Goal: Check status: Check status

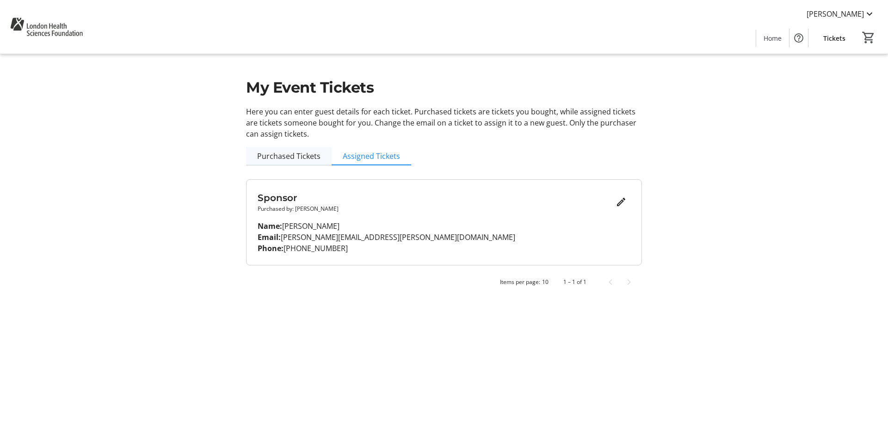
click at [294, 159] on span "Purchased Tickets" at bounding box center [288, 155] width 63 height 7
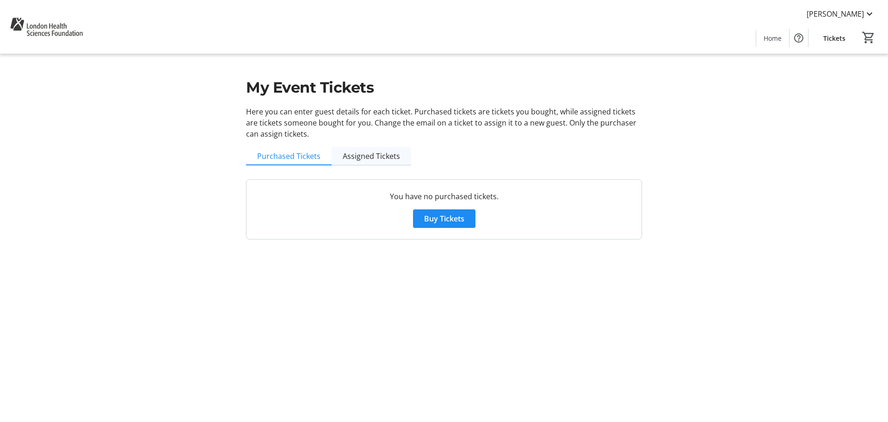
click at [370, 158] on span "Assigned Tickets" at bounding box center [371, 155] width 57 height 7
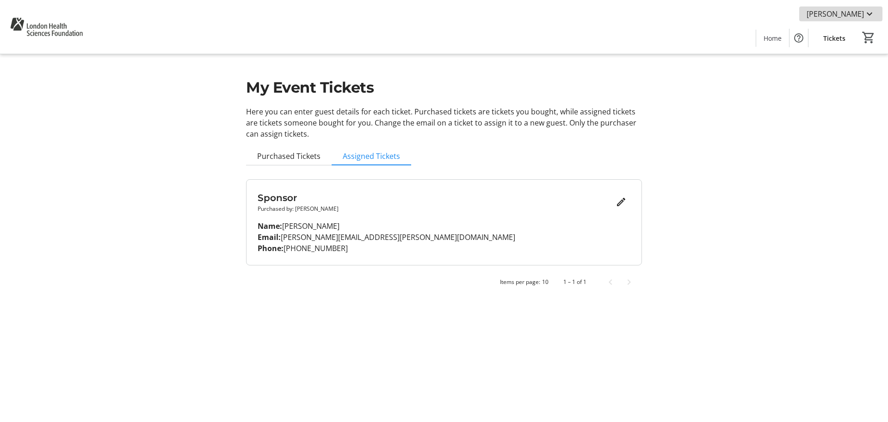
click at [855, 11] on span "[PERSON_NAME]" at bounding box center [835, 13] width 57 height 11
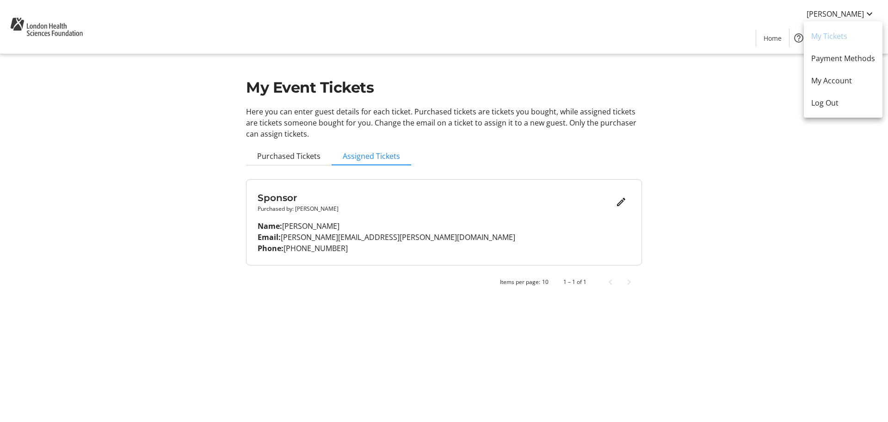
click at [727, 155] on div at bounding box center [444, 211] width 888 height 422
click at [619, 197] on mat-icon "Edit" at bounding box center [621, 201] width 11 height 11
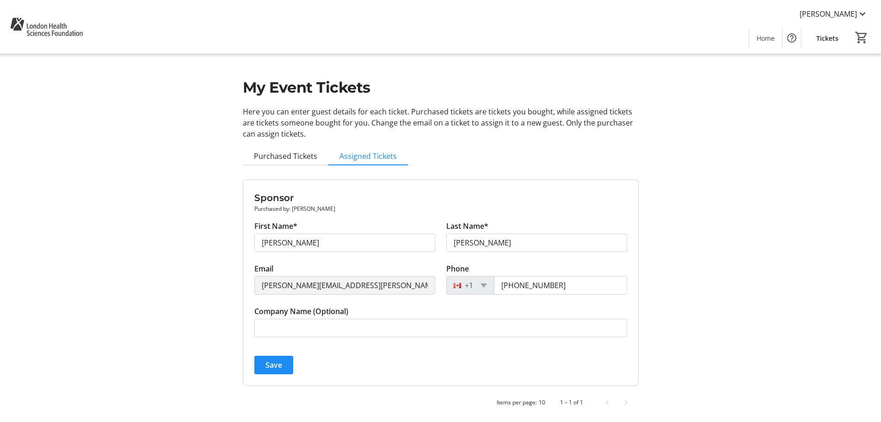
click at [158, 240] on div "My Event Tickets Here you can enter guest details for each ticket. Purchased ti…" at bounding box center [441, 211] width 611 height 422
